Goal: Find specific page/section: Find specific page/section

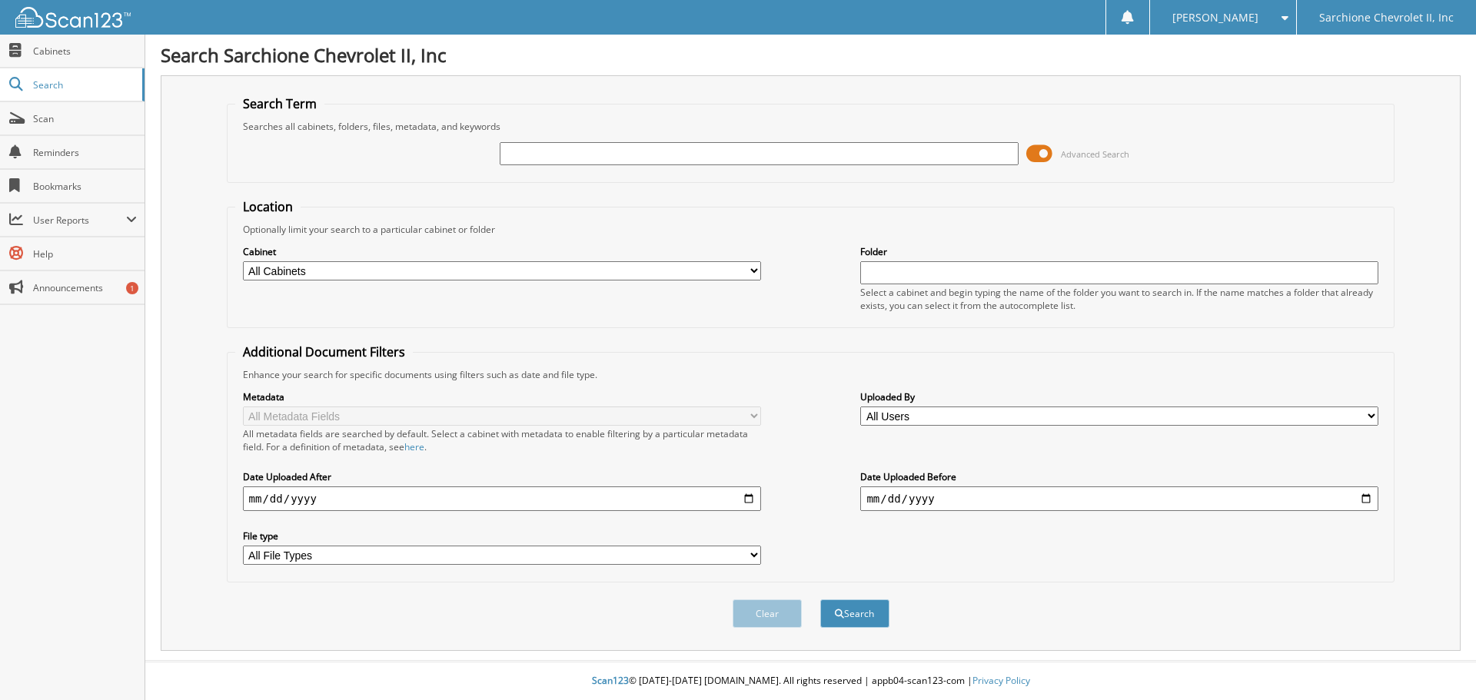
click at [560, 141] on div at bounding box center [759, 154] width 518 height 26
type input "95916"
click at [820, 600] on button "Search" at bounding box center [854, 614] width 69 height 28
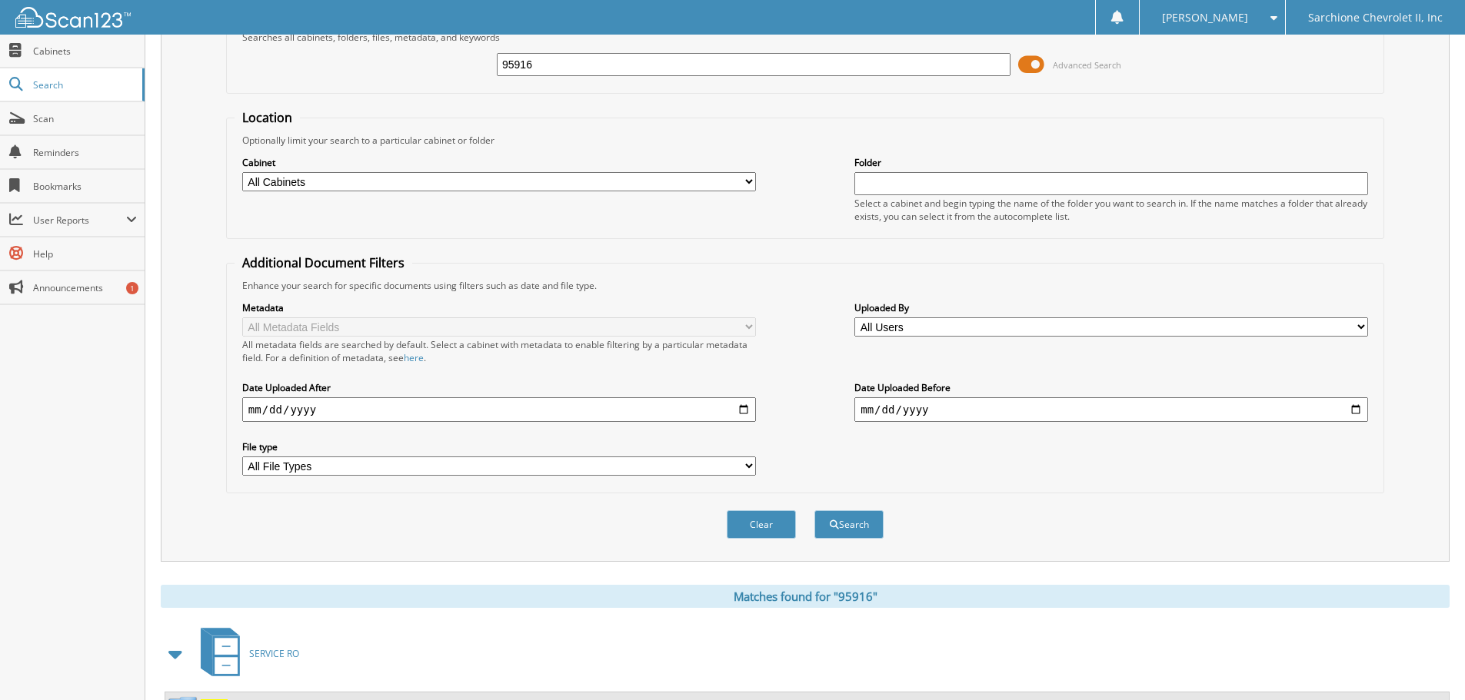
scroll to position [244, 0]
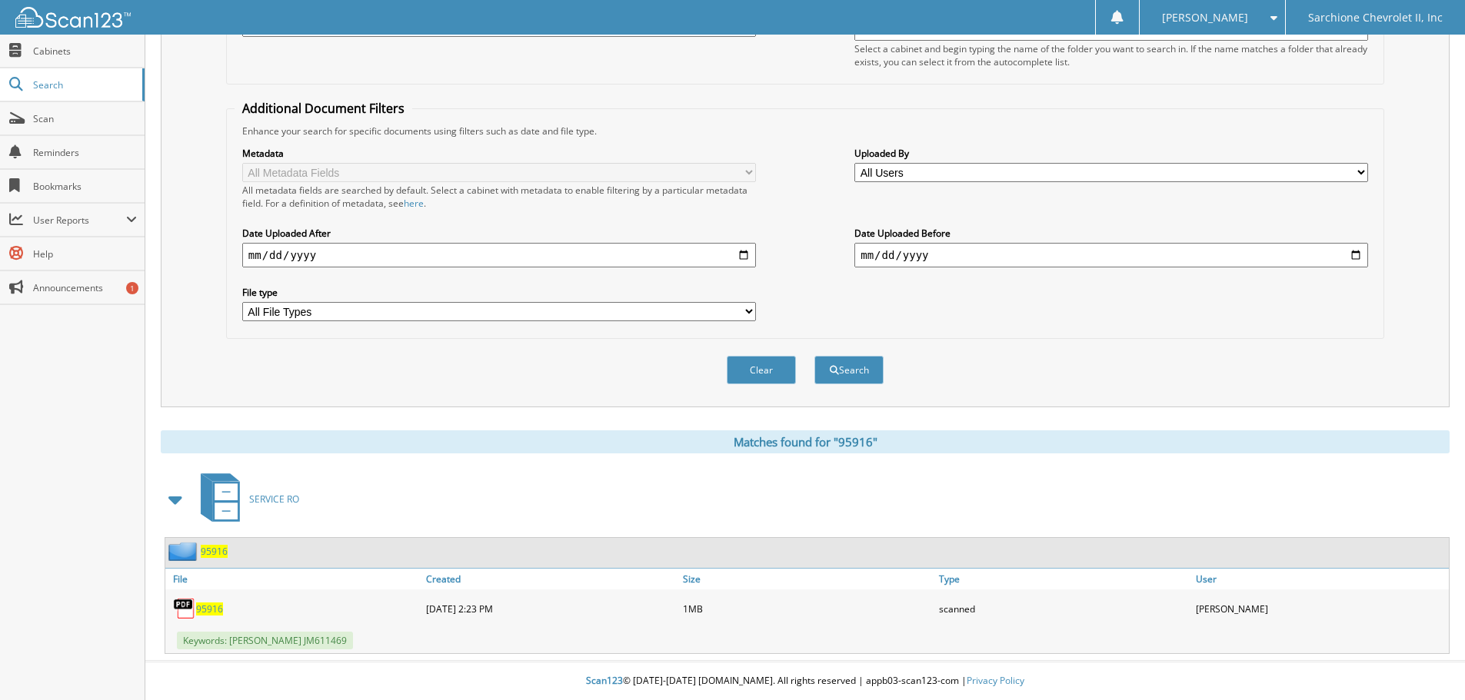
click at [209, 600] on div "95916" at bounding box center [293, 609] width 257 height 31
click at [213, 606] on span "95916" at bounding box center [209, 609] width 27 height 13
